Goal: Information Seeking & Learning: Learn about a topic

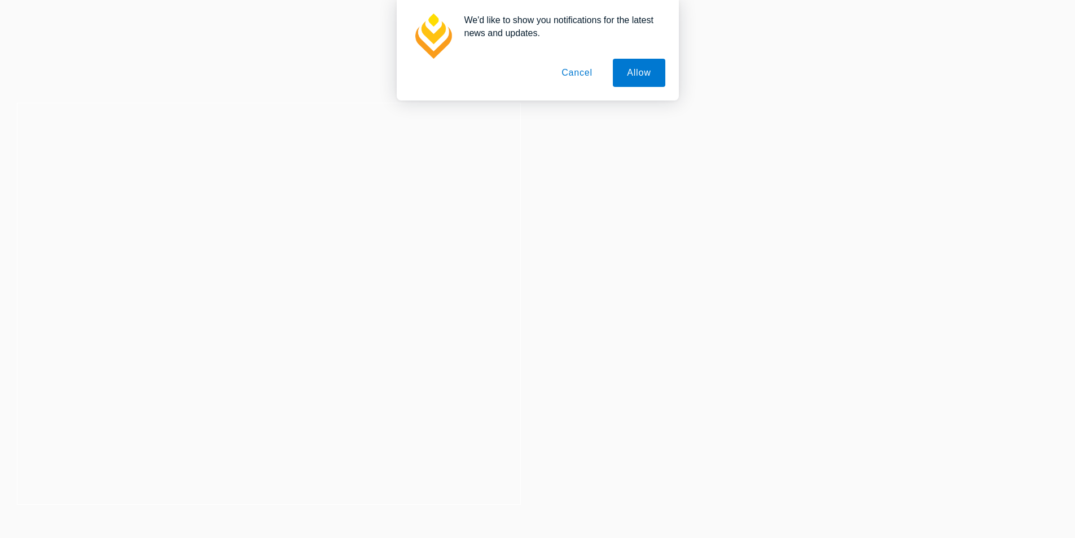
click at [569, 73] on button "Cancel" at bounding box center [576, 73] width 59 height 28
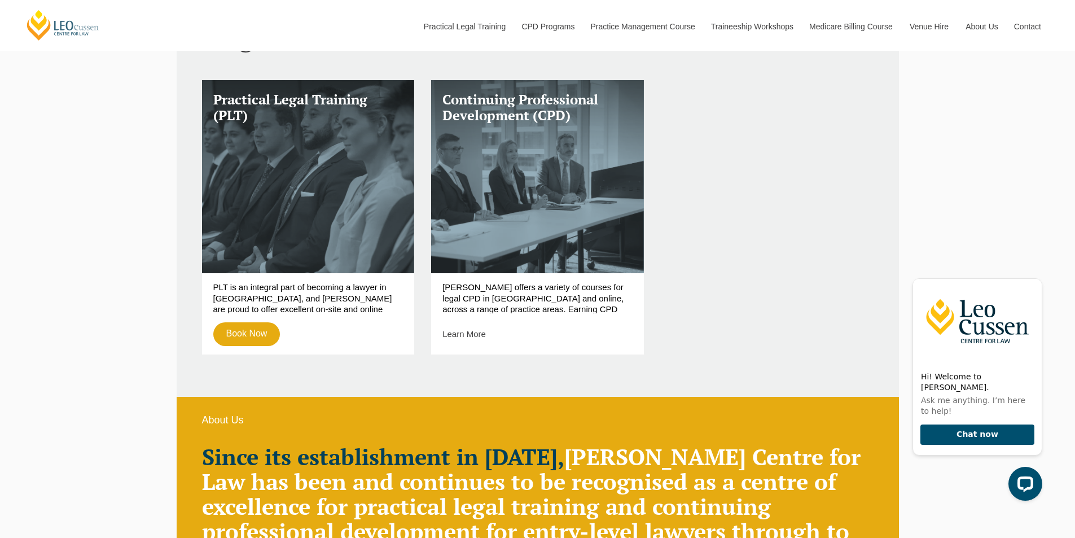
scroll to position [508, 0]
